Goal: Information Seeking & Learning: Stay updated

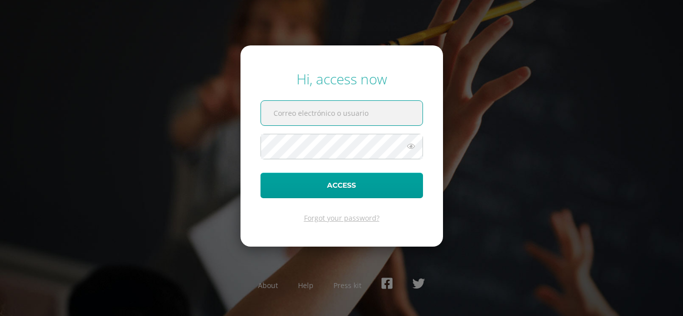
click at [332, 113] on input "text" at bounding box center [341, 113] width 161 height 24
type input "r1101@bilinguesanjuan.edu.gt"
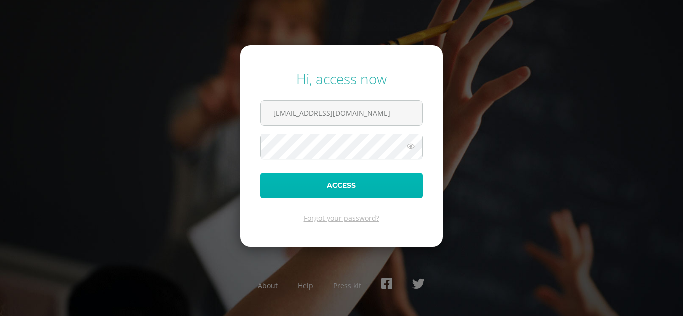
click at [343, 179] on button "Access" at bounding box center [341, 185] width 162 height 25
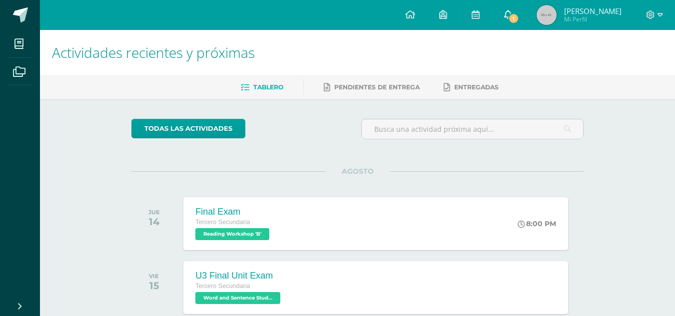
click at [524, 14] on link "1" at bounding box center [508, 15] width 32 height 30
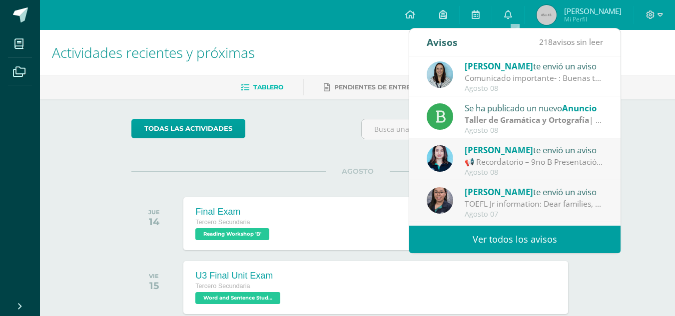
scroll to position [48, 0]
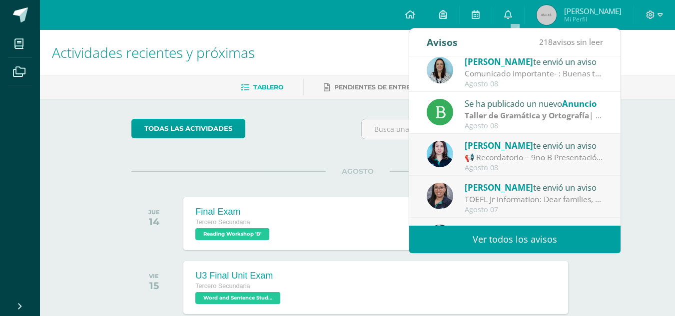
click at [495, 155] on div "📢 Recordatorio – 9no B Presentación de Proyectos Ciencias Sociales: Se les recu…" at bounding box center [534, 157] width 139 height 11
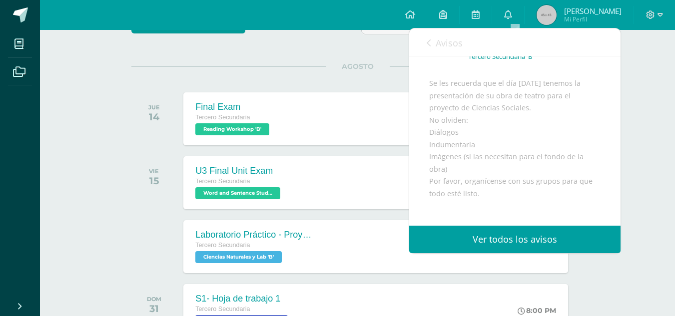
scroll to position [68, 0]
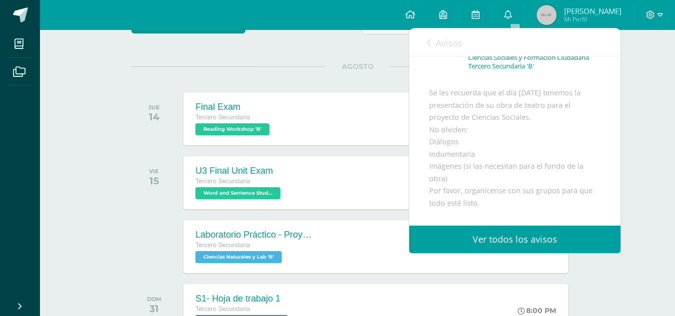
click at [441, 47] on span "Avisos" at bounding box center [449, 43] width 27 height 12
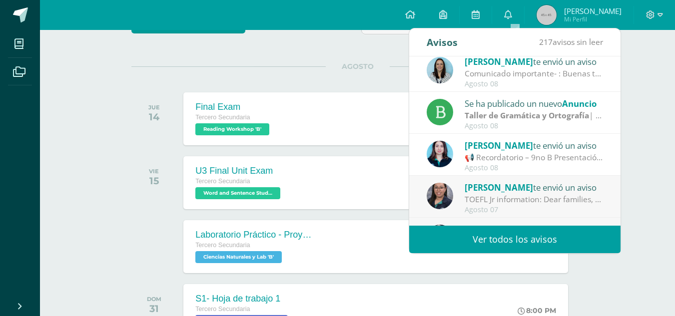
click at [485, 227] on link "Ver todos los avisos" at bounding box center [514, 239] width 211 height 27
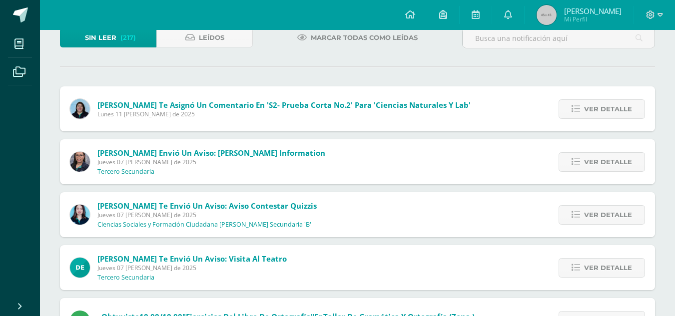
scroll to position [68, 0]
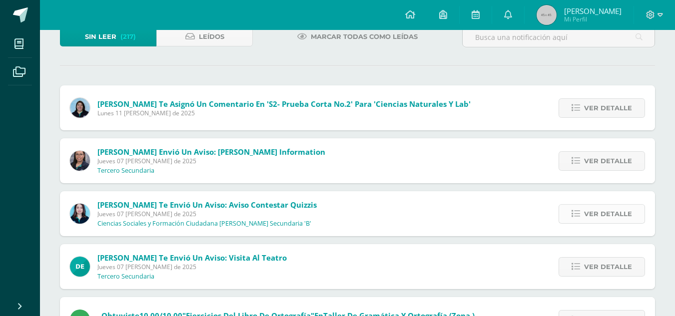
click at [580, 217] on icon at bounding box center [576, 214] width 8 height 8
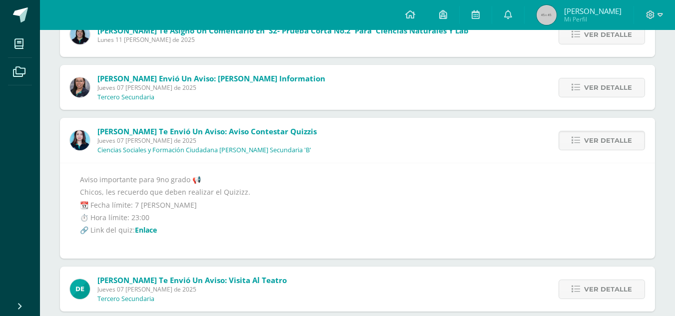
scroll to position [143, 0]
